Goal: Navigation & Orientation: Find specific page/section

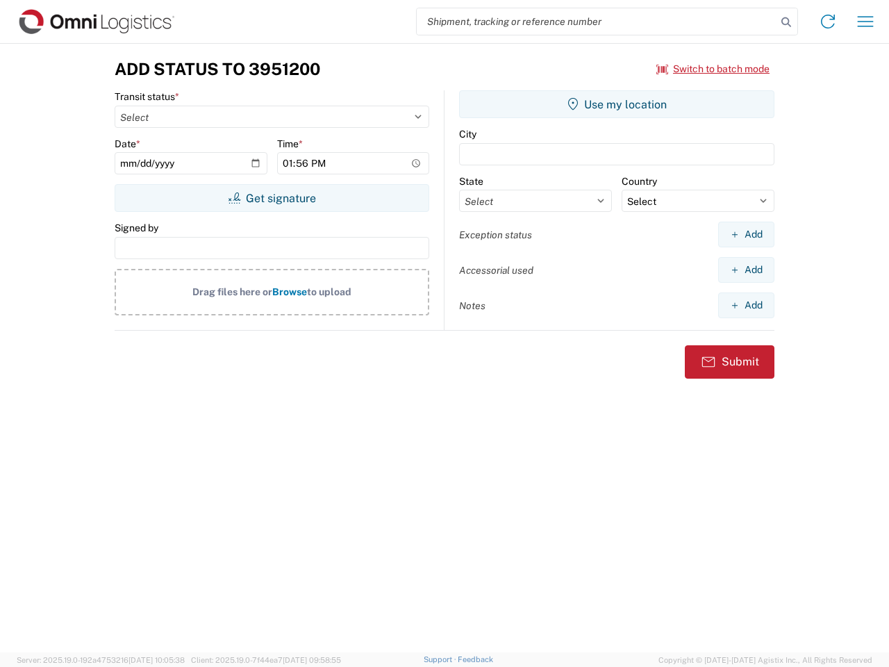
click at [596, 22] on input "search" at bounding box center [597, 21] width 360 height 26
click at [786, 22] on icon at bounding box center [785, 21] width 19 height 19
click at [828, 22] on icon at bounding box center [827, 21] width 22 height 22
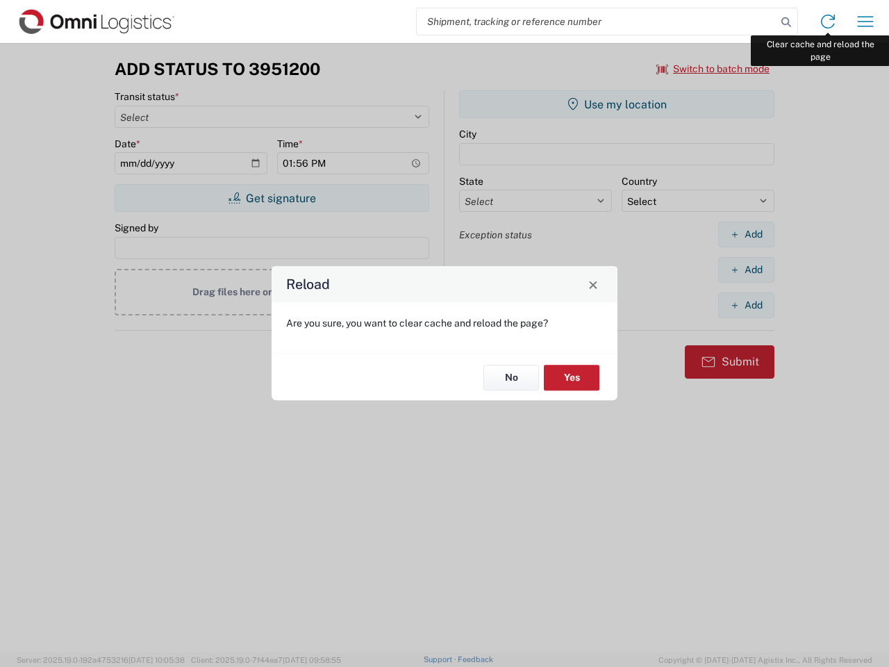
click at [865, 22] on div "Reload Are you sure, you want to clear cache and reload the page? No Yes" at bounding box center [444, 333] width 889 height 667
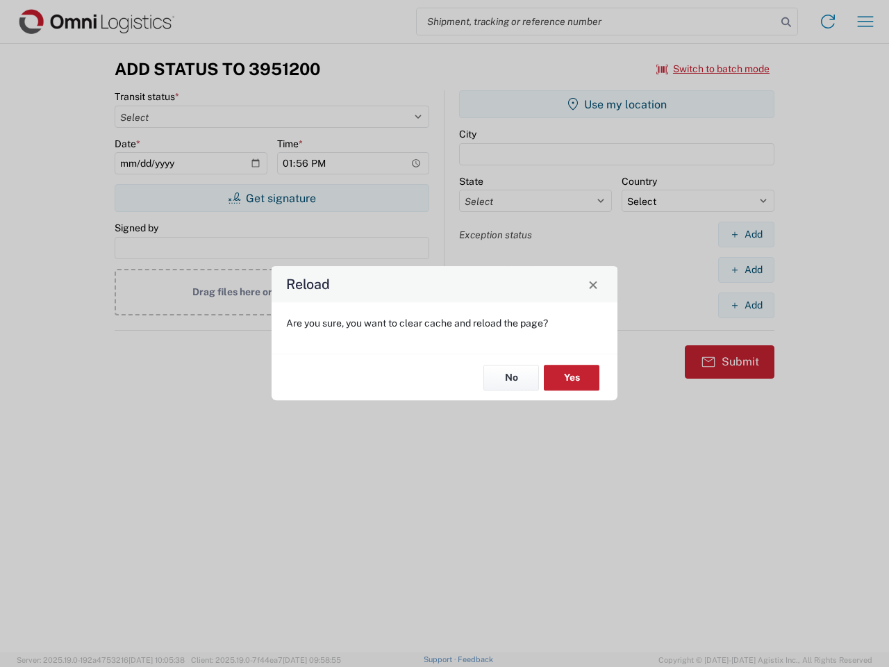
click at [713, 69] on div "Reload Are you sure, you want to clear cache and reload the page? No Yes" at bounding box center [444, 333] width 889 height 667
click at [271, 198] on div "Reload Are you sure, you want to clear cache and reload the page? No Yes" at bounding box center [444, 333] width 889 height 667
click at [617, 104] on div "Reload Are you sure, you want to clear cache and reload the page? No Yes" at bounding box center [444, 333] width 889 height 667
click at [746, 234] on div "Reload Are you sure, you want to clear cache and reload the page? No Yes" at bounding box center [444, 333] width 889 height 667
click at [746, 269] on div "Reload Are you sure, you want to clear cache and reload the page? No Yes" at bounding box center [444, 333] width 889 height 667
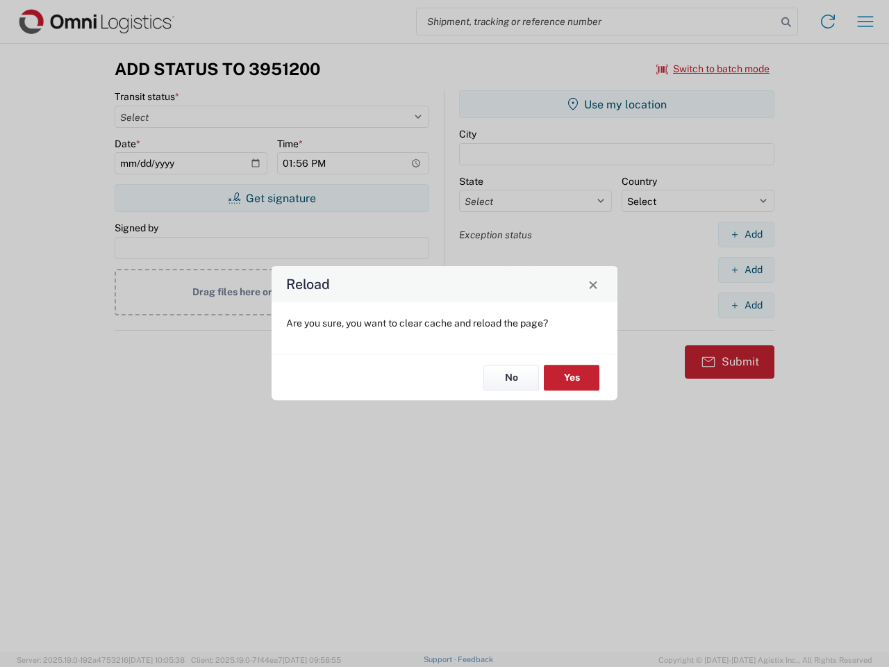
click at [746, 305] on div "Reload Are you sure, you want to clear cache and reload the page? No Yes" at bounding box center [444, 333] width 889 height 667
